Goal: Task Accomplishment & Management: Manage account settings

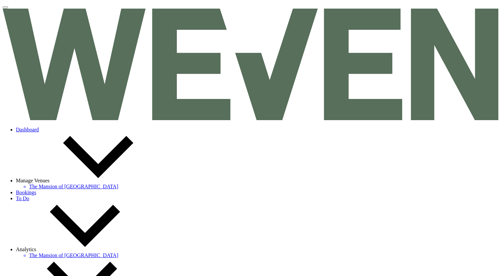
select select "2"
select select "8"
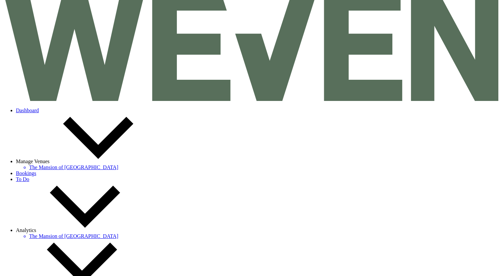
scroll to position [20, 0]
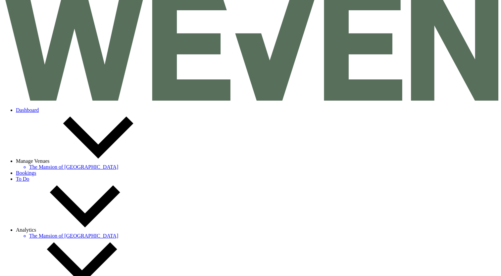
select select "2026"
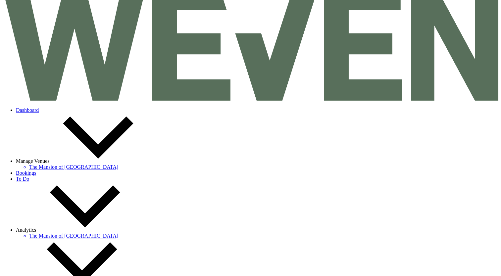
select select "9"
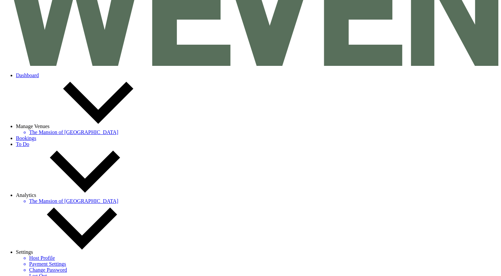
scroll to position [56, 0]
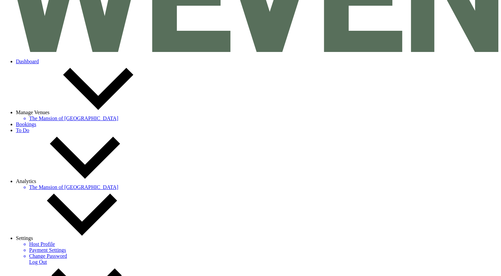
scroll to position [69, 0]
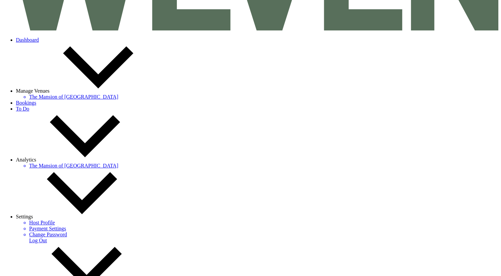
scroll to position [88, 0]
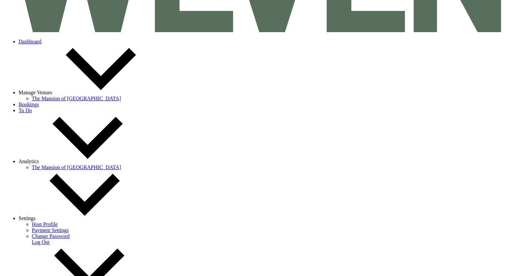
scroll to position [0, 0]
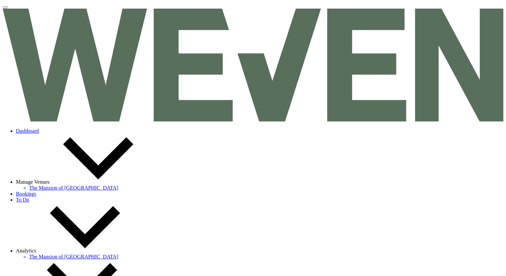
select select "other"
select select "false"
select select "2"
select select "2026"
